Goal: Complete application form: Complete application form

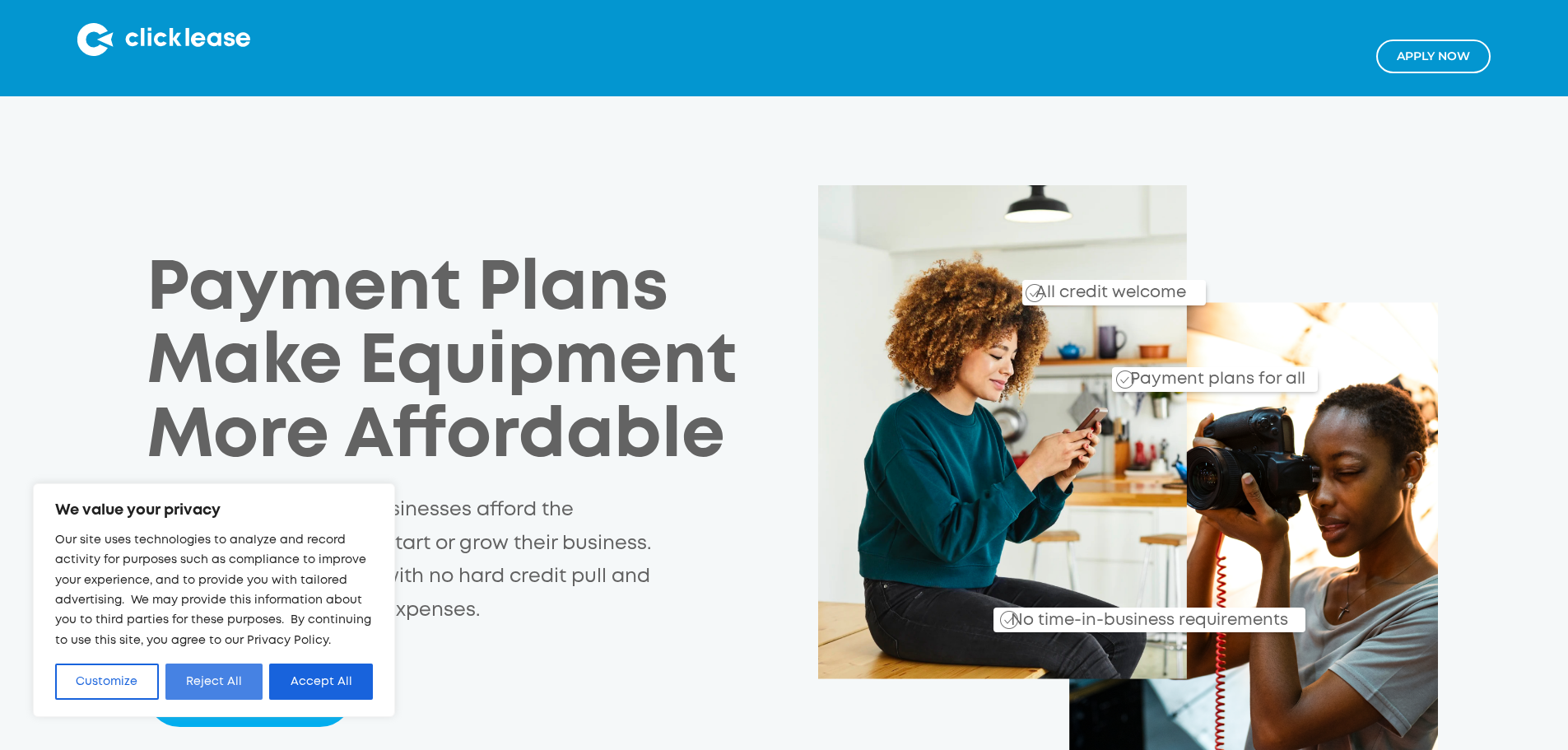
click at [220, 689] on button "Reject All" at bounding box center [214, 681] width 98 height 36
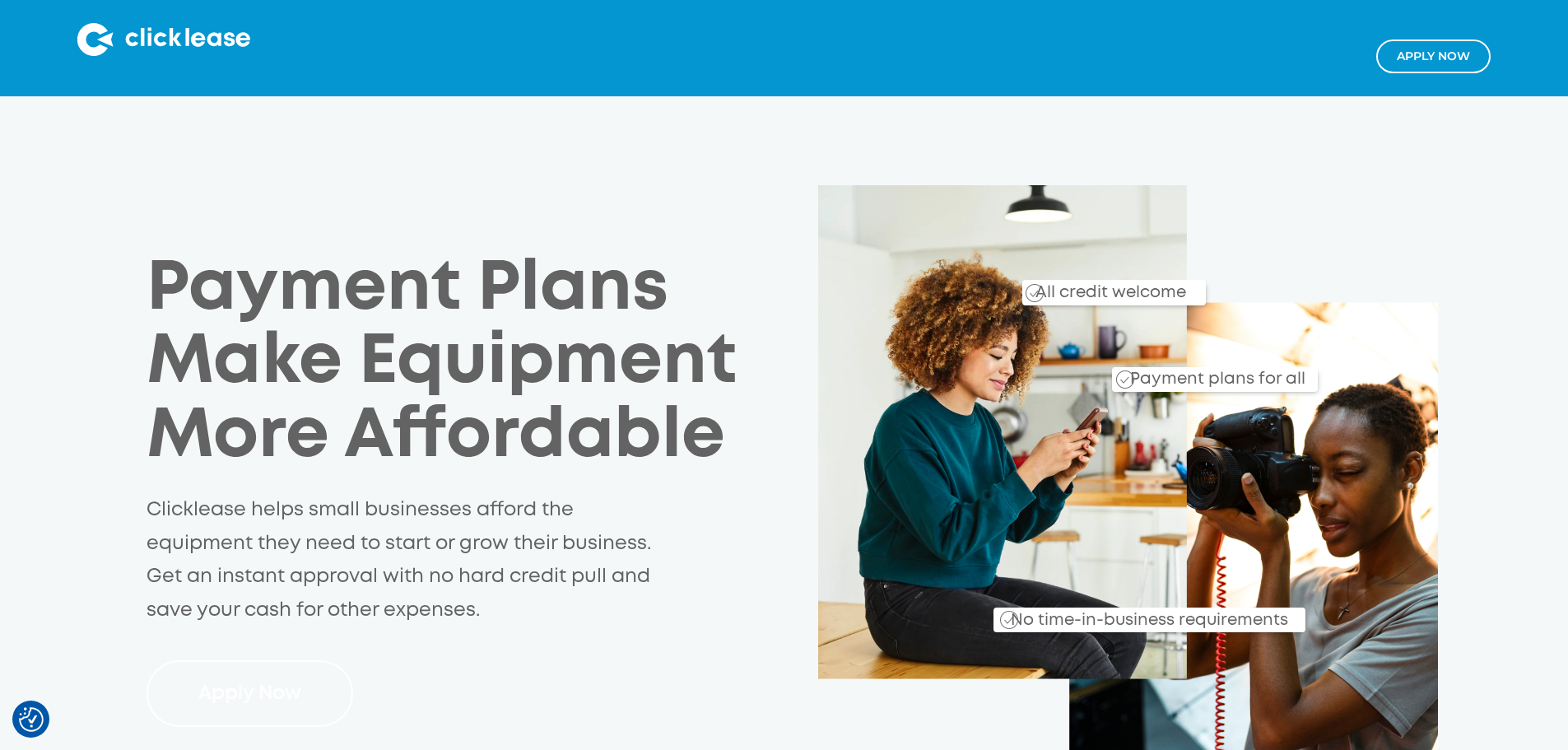
click at [184, 661] on link "Apply Now" at bounding box center [250, 694] width 206 height 67
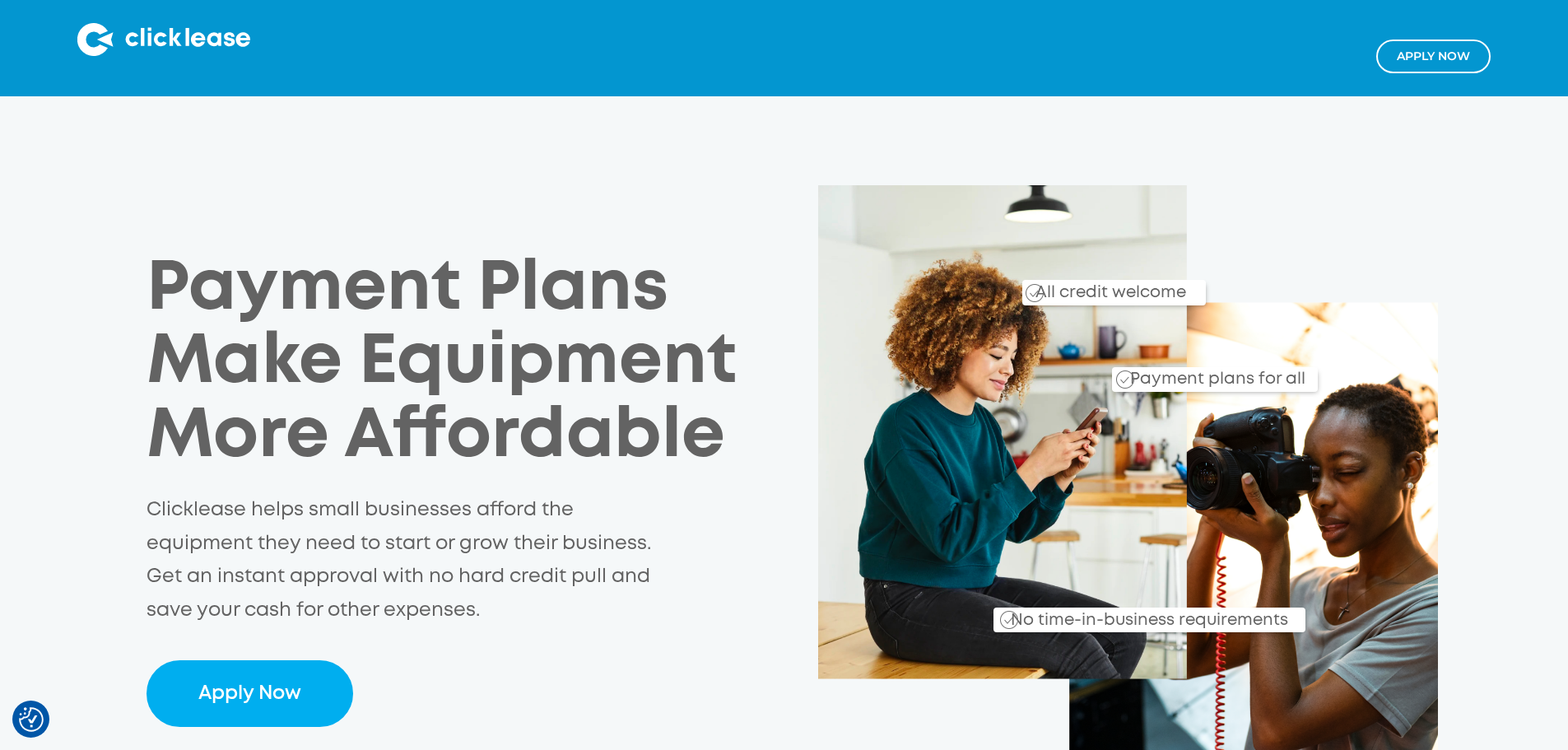
click at [1395, 57] on link "Apply NOw" at bounding box center [1433, 56] width 115 height 34
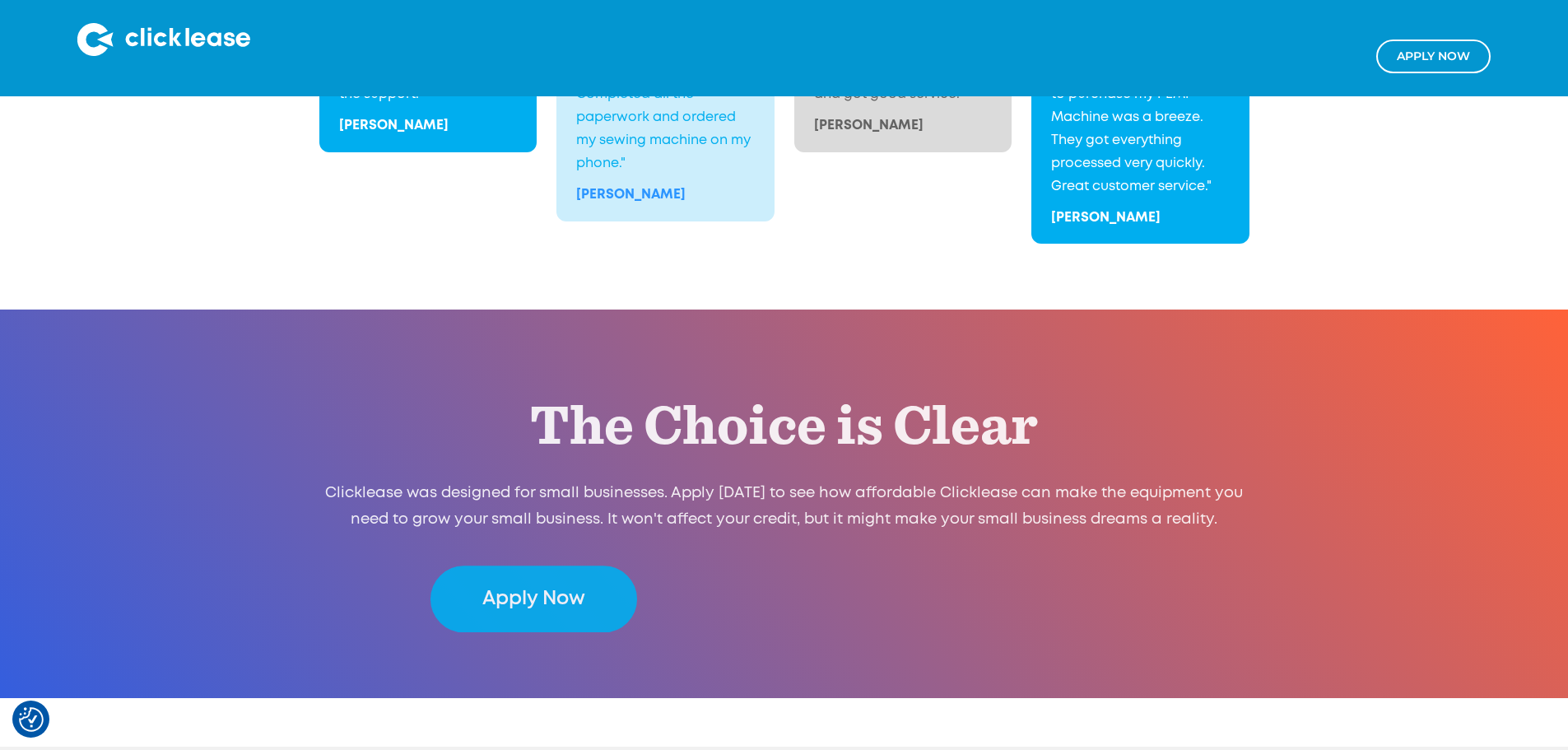
scroll to position [3394, 0]
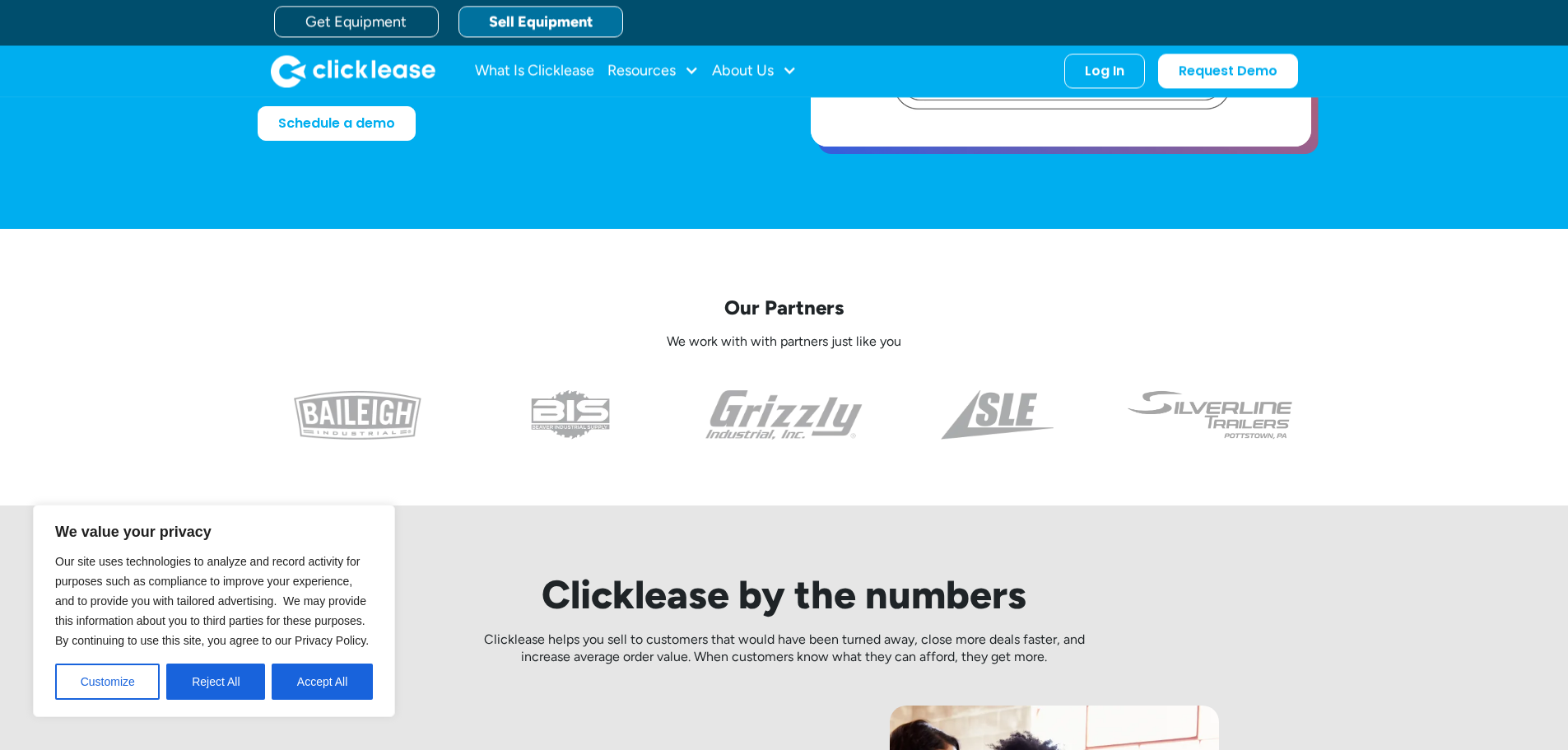
scroll to position [83, 0]
